Goal: Download file/media

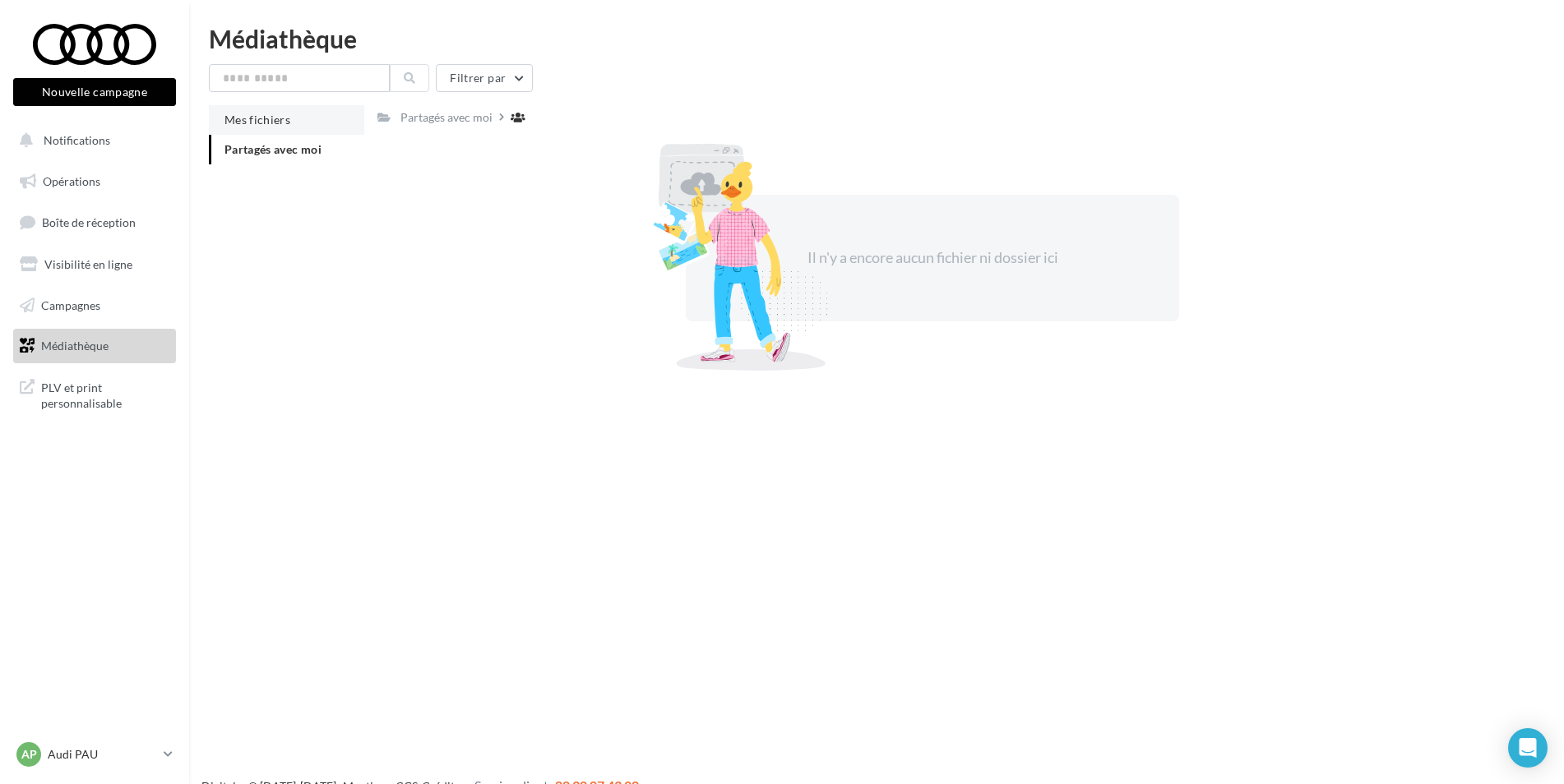
click at [265, 125] on span "Mes fichiers" at bounding box center [258, 119] width 66 height 14
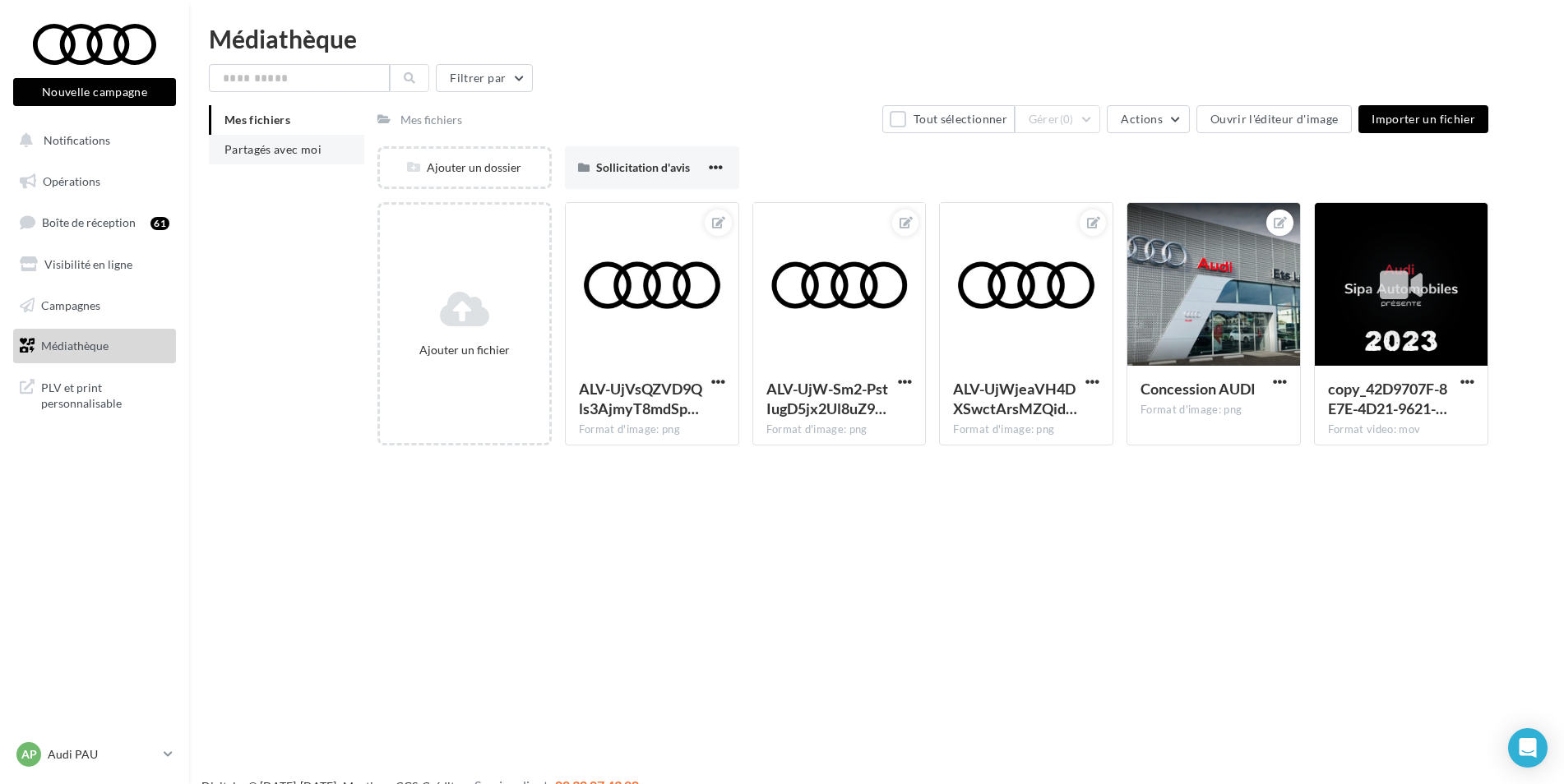
click at [214, 137] on li "Partagés avec moi" at bounding box center [286, 150] width 155 height 29
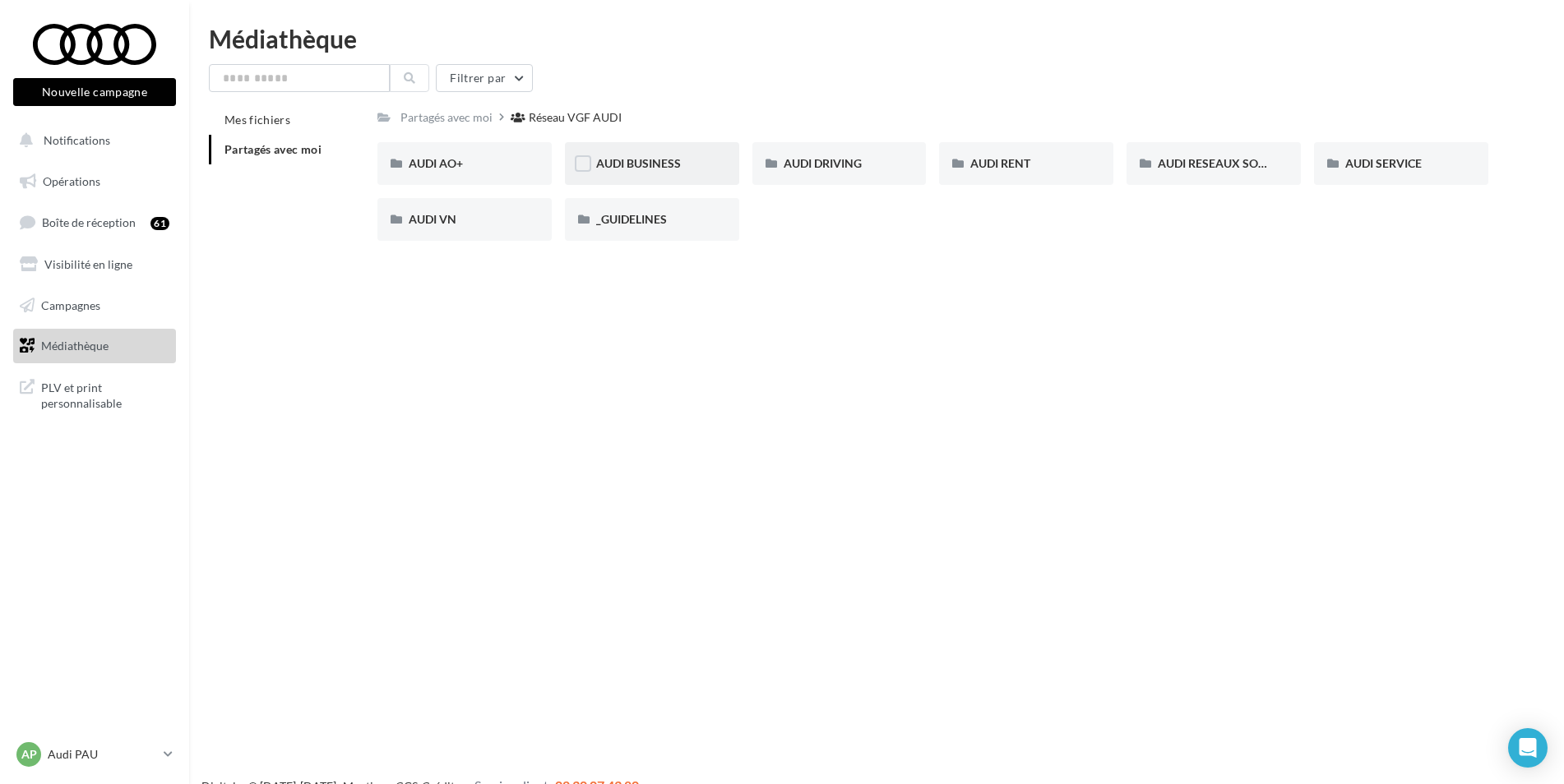
click at [699, 148] on div "AUDI BUSINESS" at bounding box center [652, 164] width 175 height 43
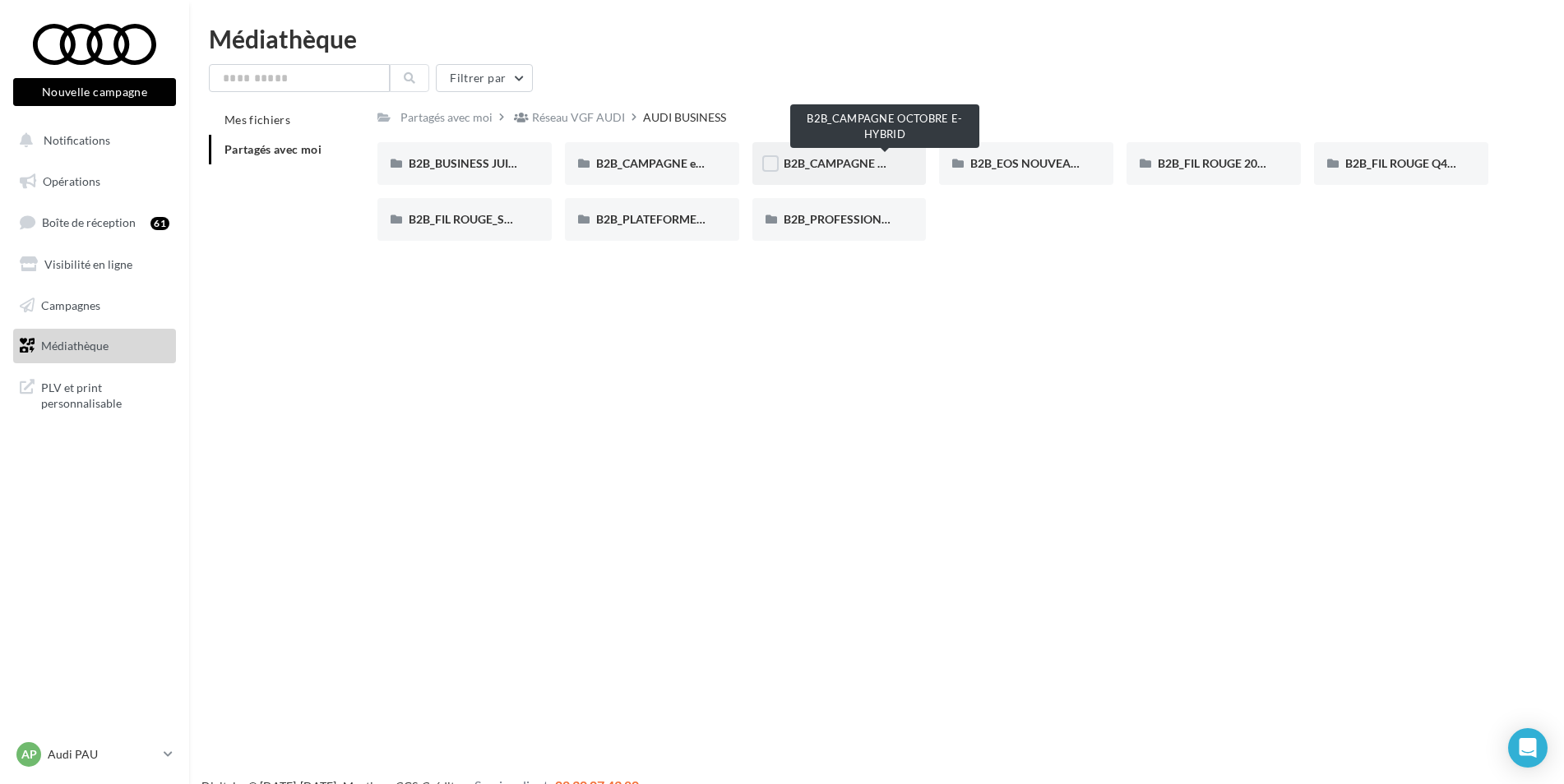
click at [877, 162] on span "B2B_CAMPAGNE OCTOBRE E-HYBRID" at bounding box center [884, 163] width 202 height 14
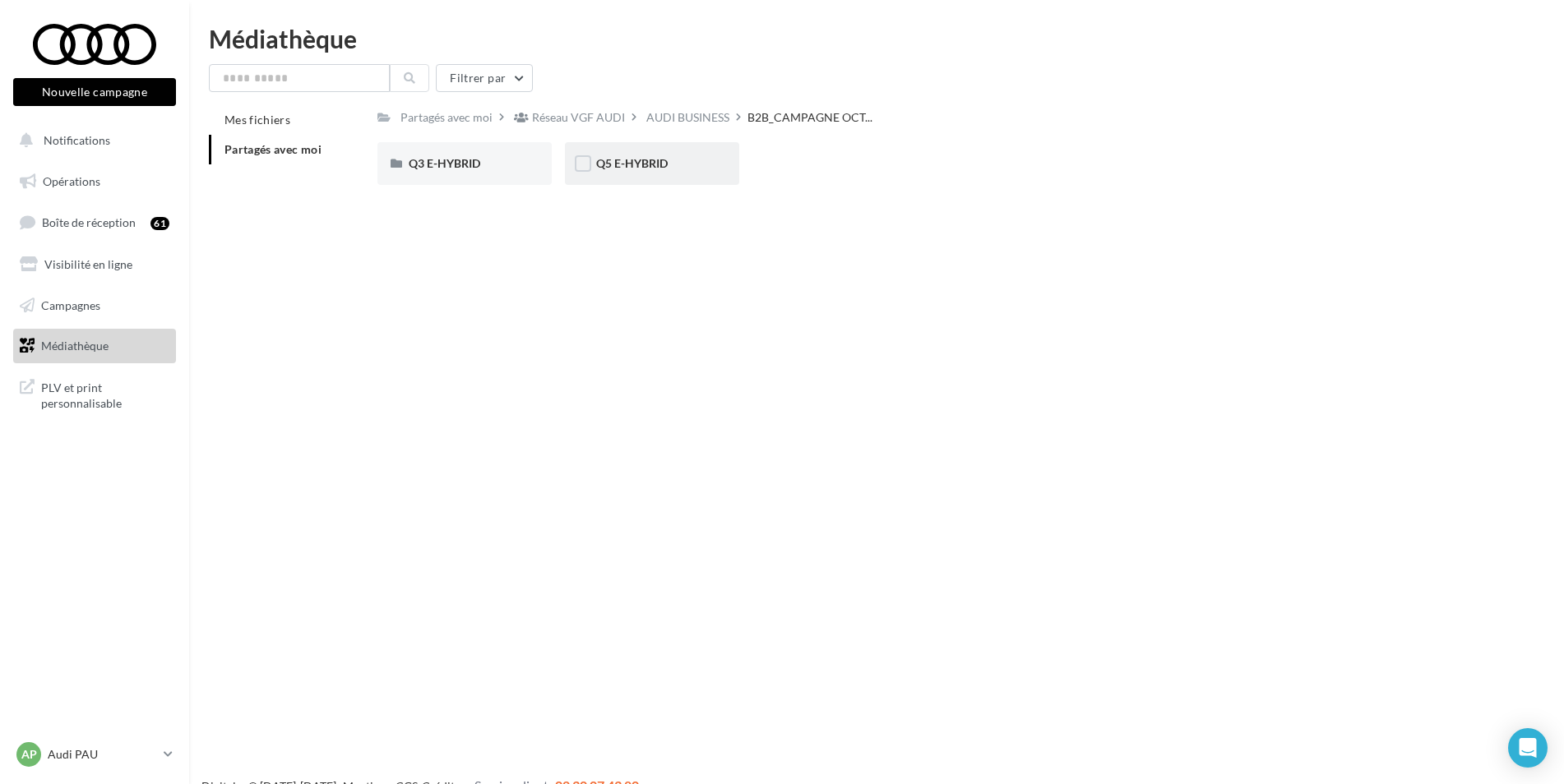
click at [646, 171] on div "Q5 E-HYBRID" at bounding box center [652, 164] width 112 height 16
click at [444, 164] on span "LINKEDIN" at bounding box center [435, 163] width 53 height 14
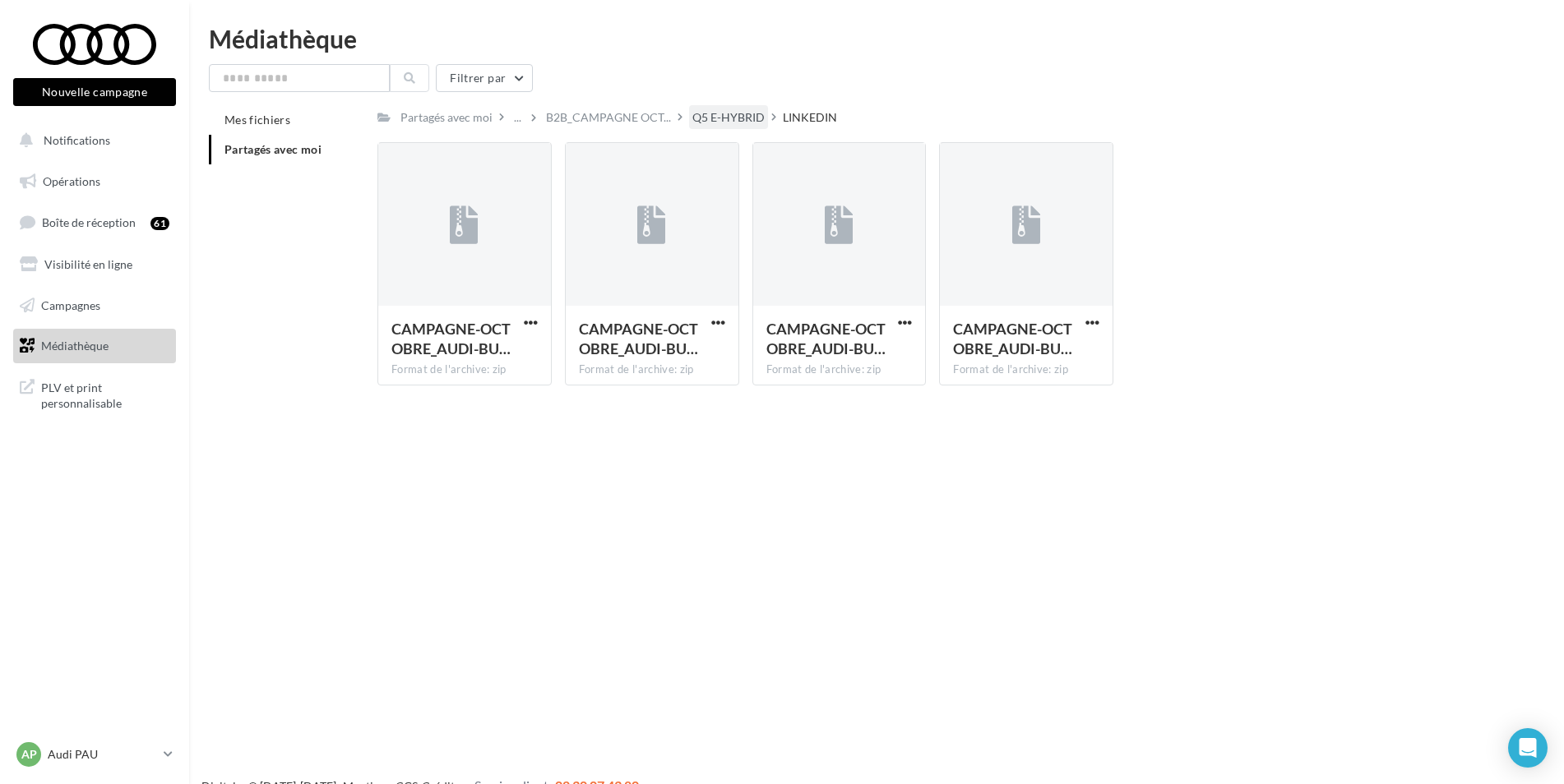
click at [719, 121] on div "Q5 E-HYBRID" at bounding box center [728, 118] width 72 height 16
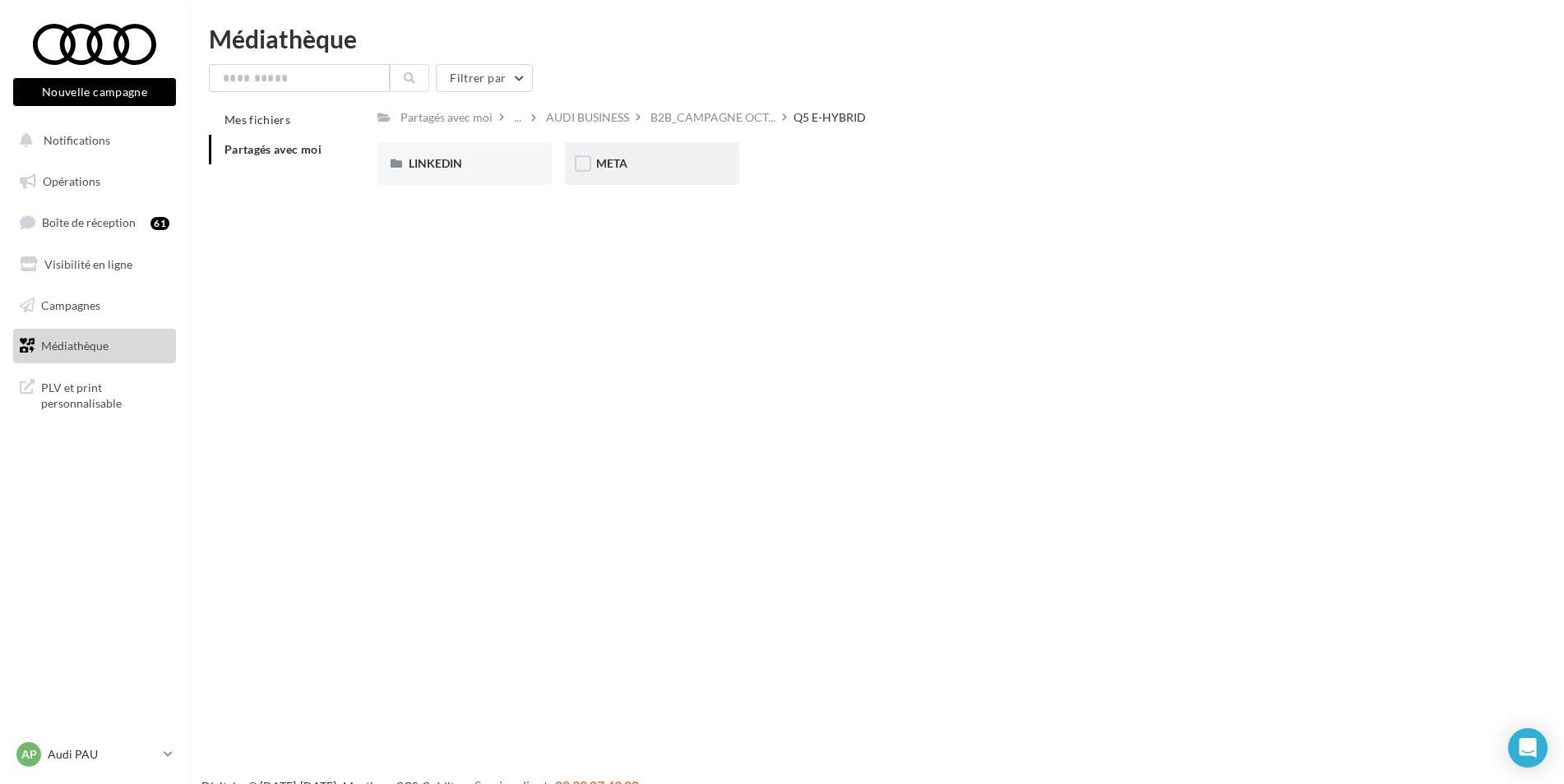
click at [650, 175] on div "META" at bounding box center [652, 164] width 175 height 43
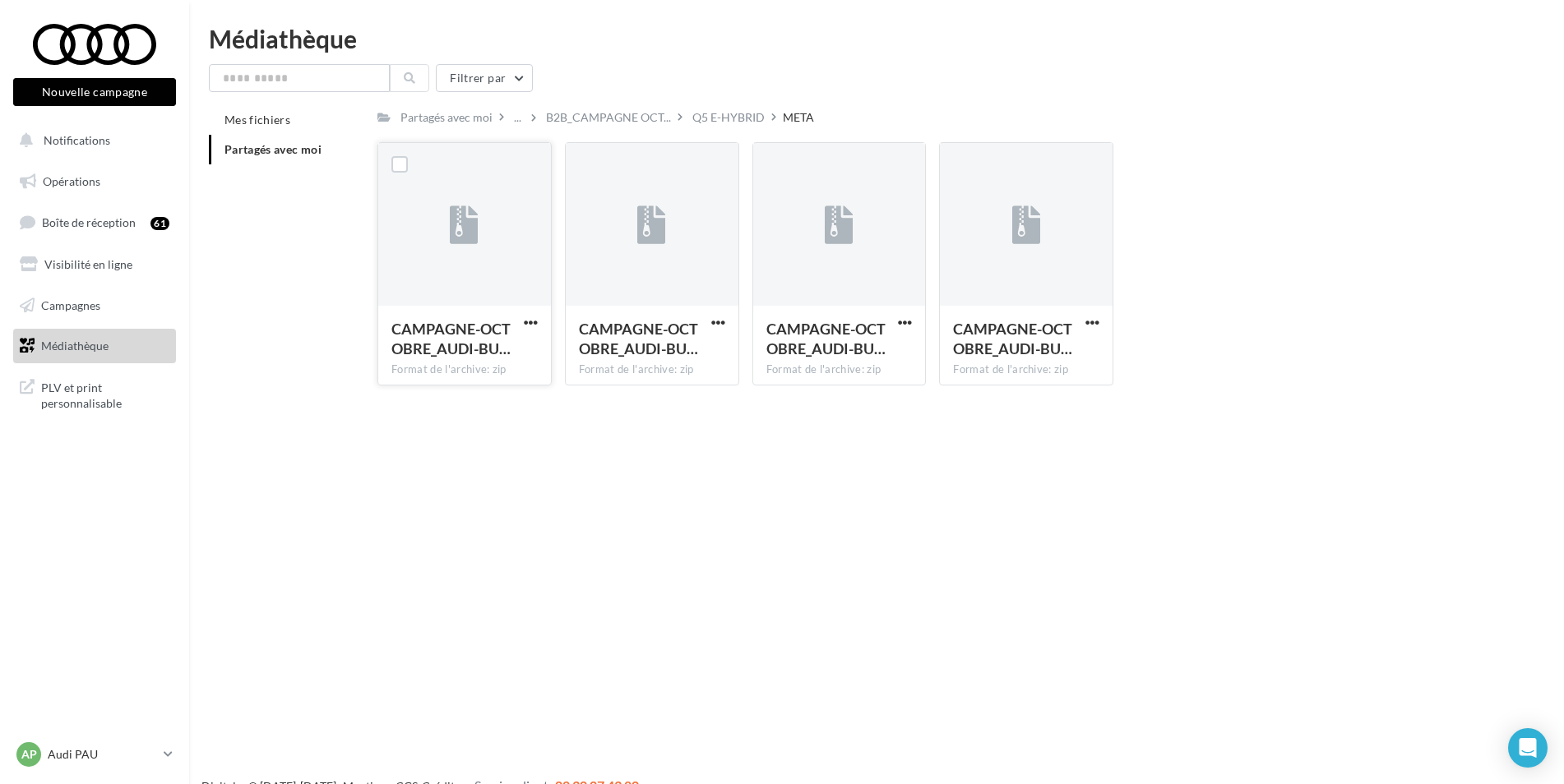
click at [539, 323] on button "button" at bounding box center [530, 323] width 20 height 16
click at [487, 362] on button "Télécharger" at bounding box center [459, 355] width 165 height 43
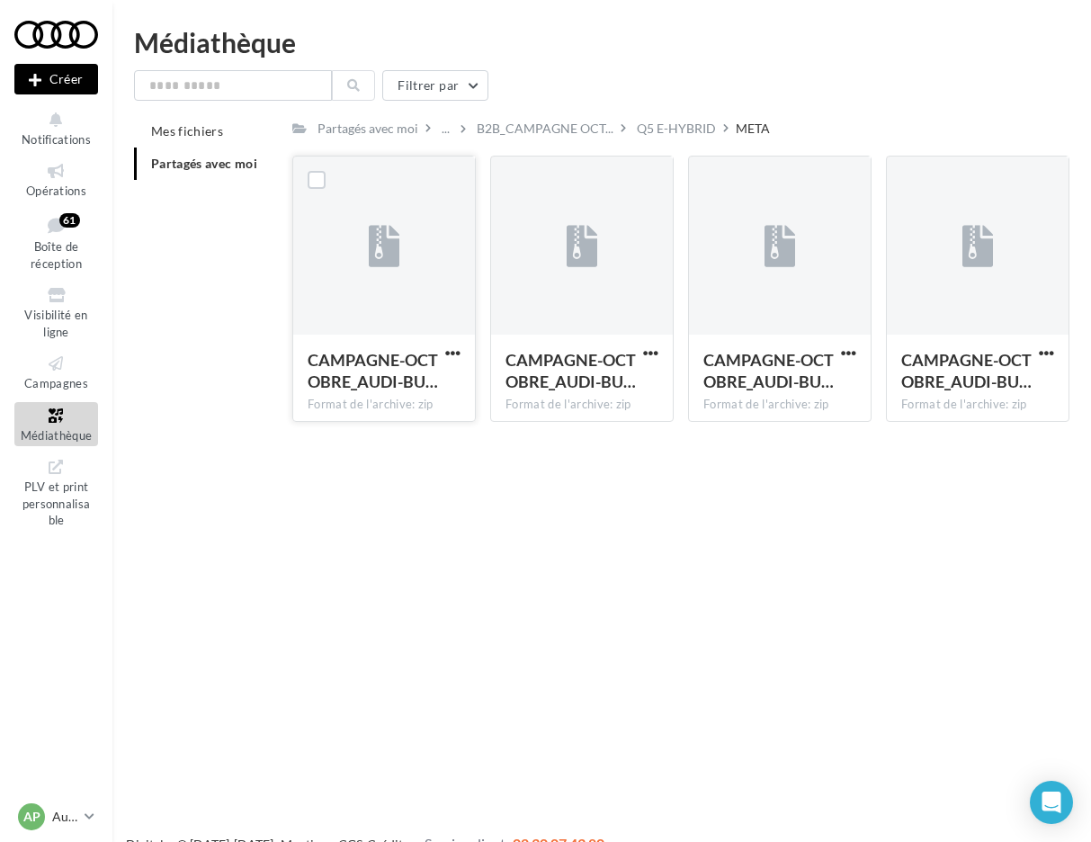
click at [988, 49] on div "Médiathèque" at bounding box center [601, 42] width 935 height 27
click at [670, 131] on div "Q5 E-HYBRID" at bounding box center [676, 129] width 79 height 18
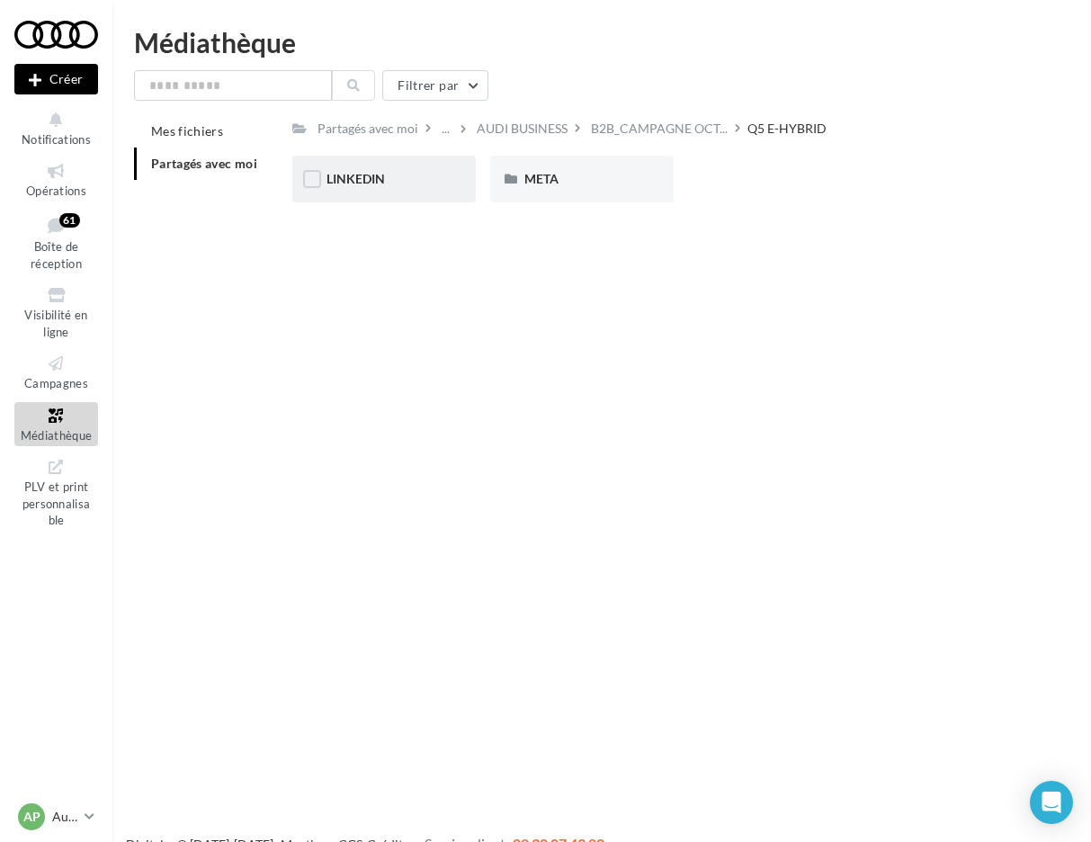
click at [418, 184] on div "LINKEDIN" at bounding box center [383, 179] width 115 height 18
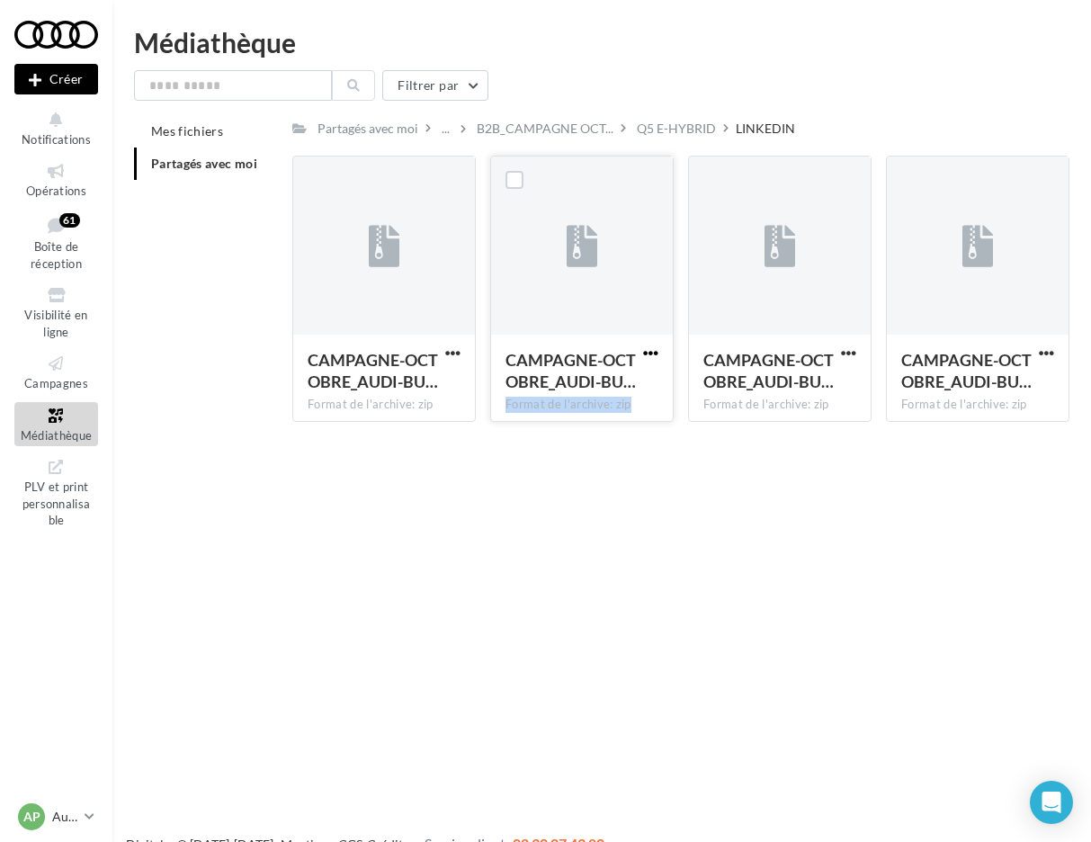
click at [643, 351] on div "CAMPAGNE-OCTOBRE_AUDI-BU… Format de l'archive: zip" at bounding box center [581, 289] width 183 height 266
drag, startPoint x: 643, startPoint y: 351, endPoint x: 568, endPoint y: 309, distance: 85.8
click at [568, 307] on div at bounding box center [582, 246] width 182 height 180
click at [651, 353] on span "button" at bounding box center [650, 352] width 15 height 15
click at [586, 378] on button "Télécharger" at bounding box center [572, 388] width 180 height 47
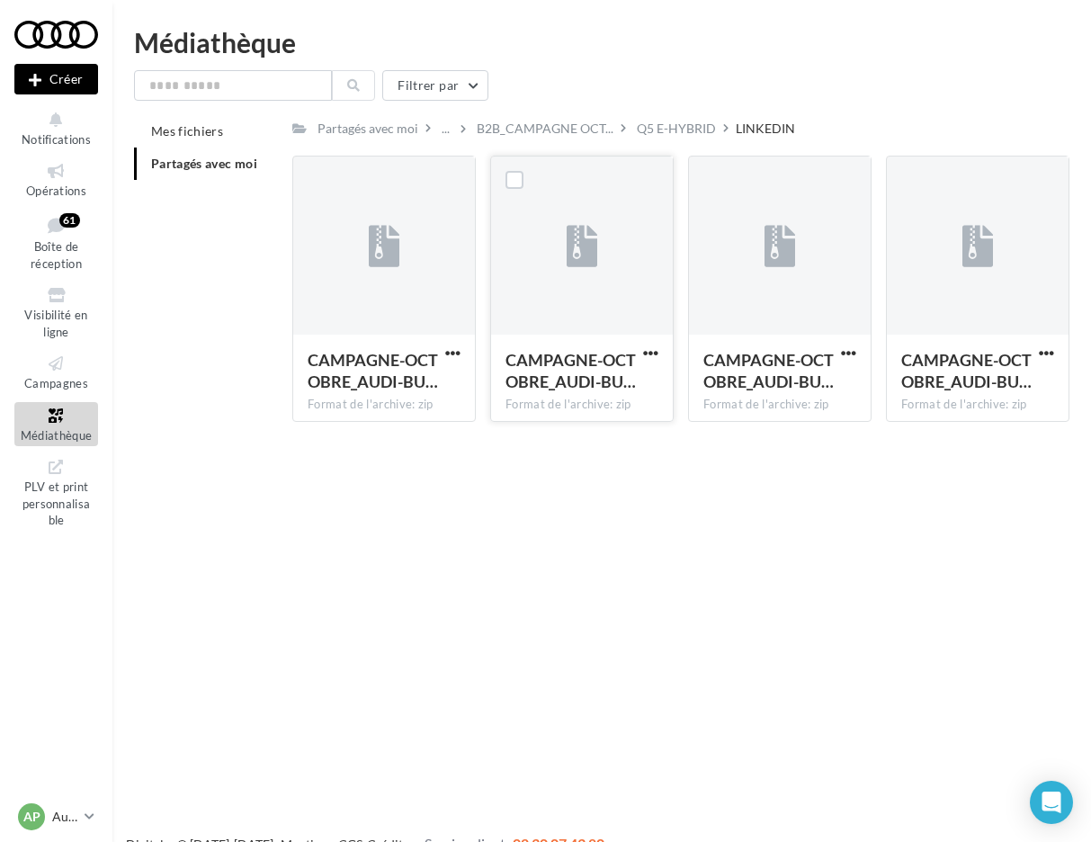
click at [968, 48] on div "Médiathèque" at bounding box center [601, 42] width 935 height 27
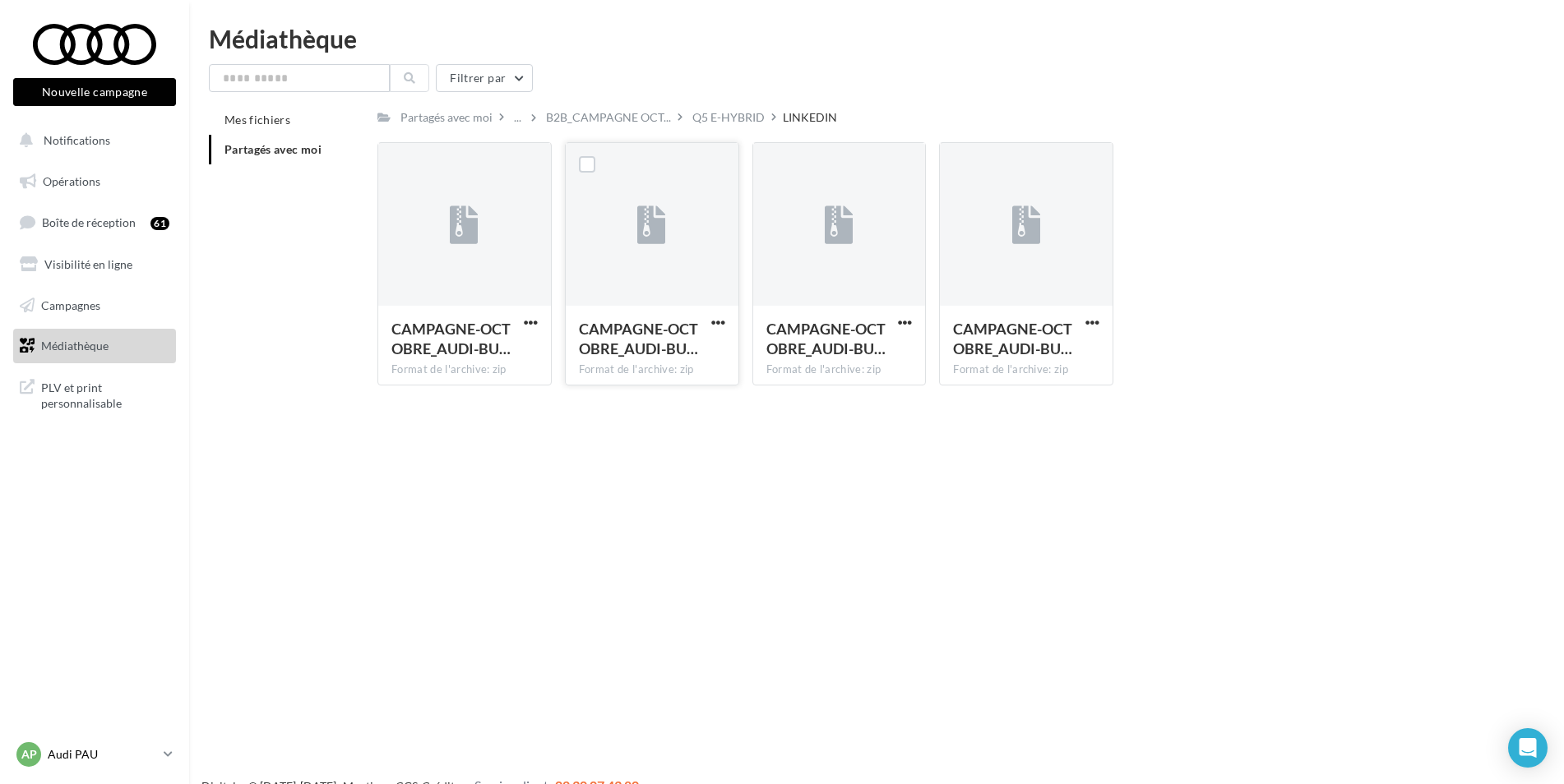
click at [94, 765] on div "AP Audi PAU audi-pau-led" at bounding box center [87, 754] width 141 height 25
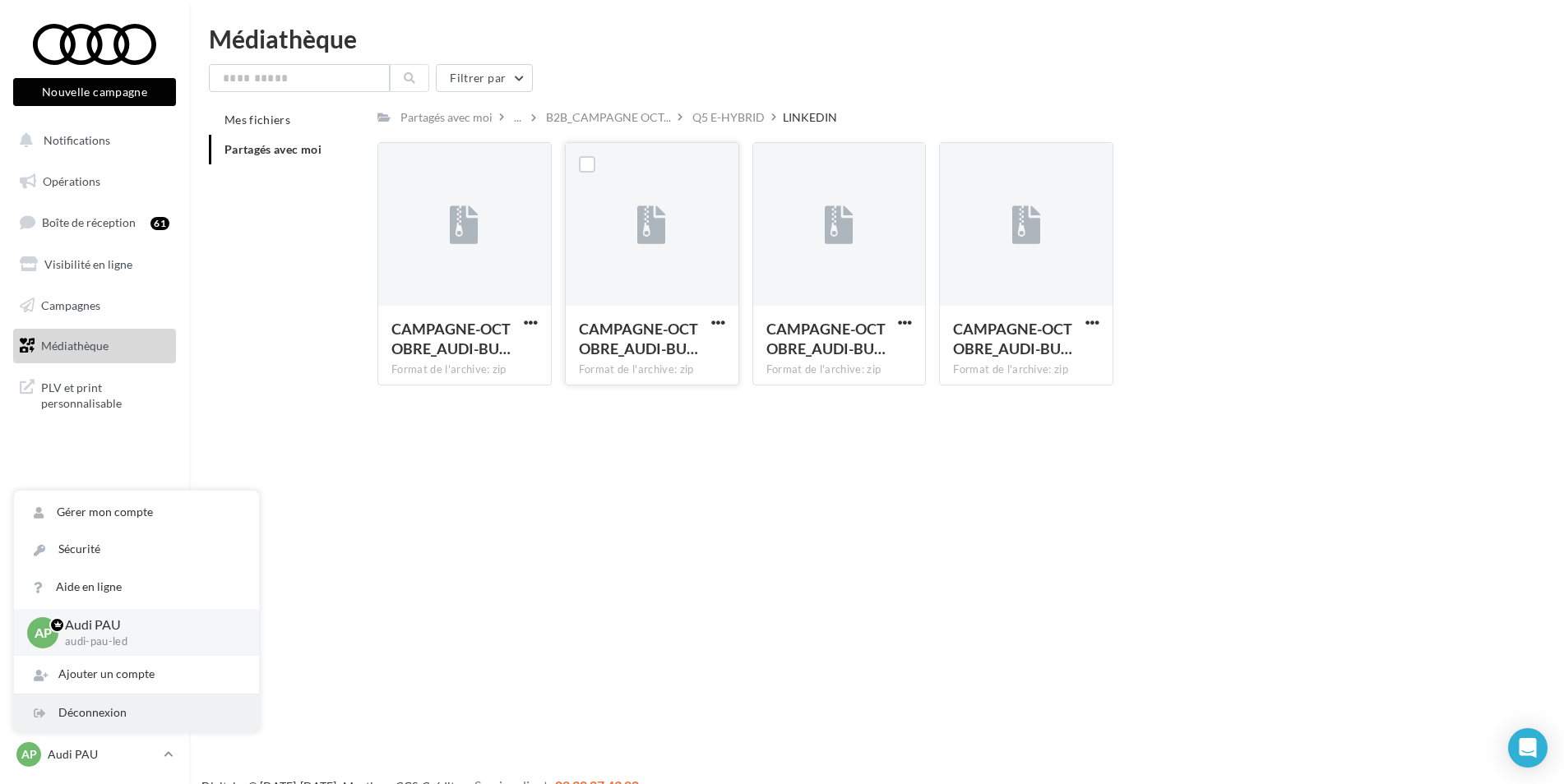
click at [112, 708] on div "Déconnexion" at bounding box center [136, 713] width 245 height 37
